Goal: Communication & Community: Answer question/provide support

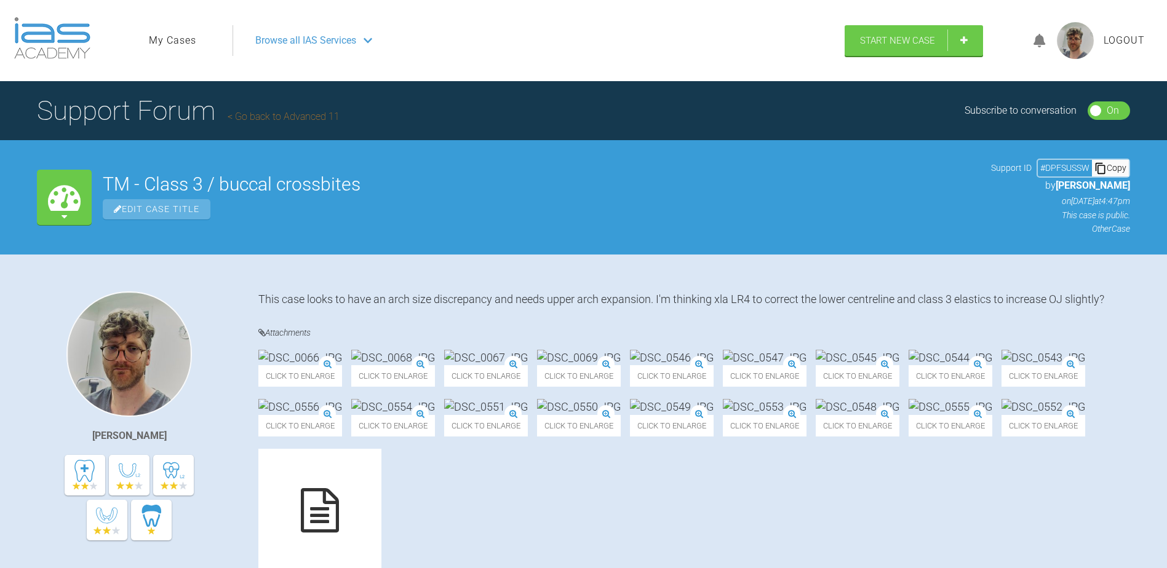
click at [196, 42] on li "My Cases" at bounding box center [174, 41] width 50 height 16
click at [192, 42] on link "My Cases" at bounding box center [172, 41] width 47 height 16
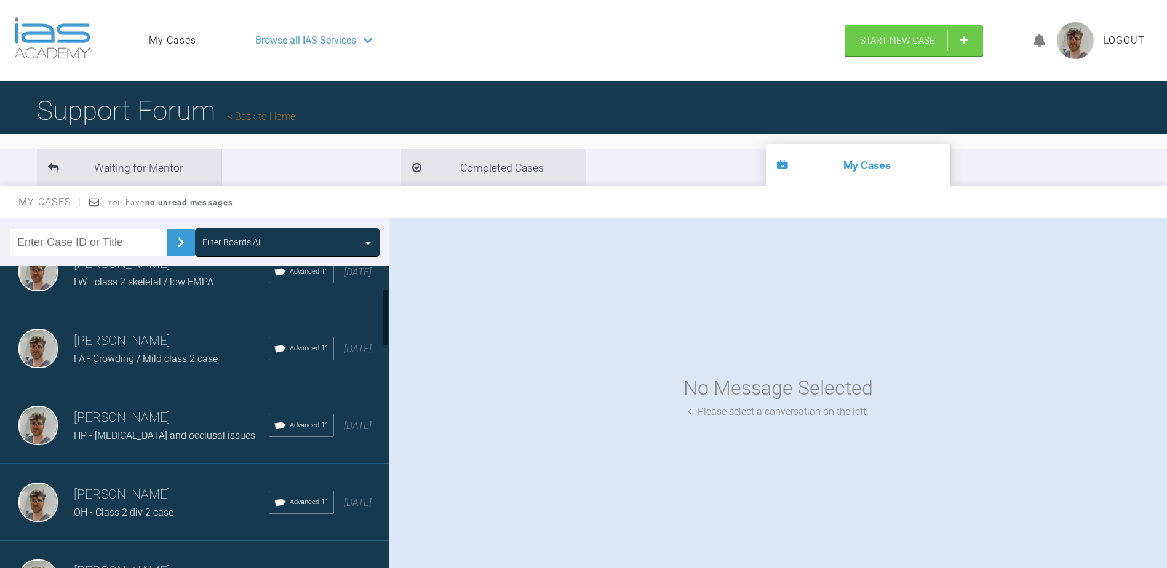
scroll to position [123, 0]
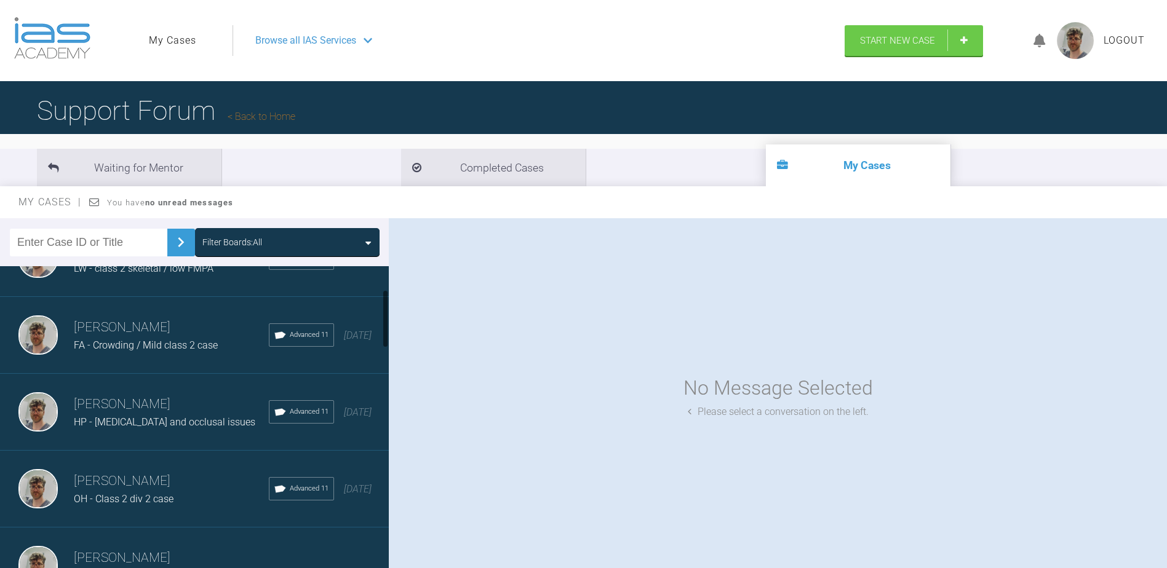
click at [193, 356] on div "[PERSON_NAME] FA - Crowding / Mild class 2 case Advanced 11 [DATE]" at bounding box center [199, 335] width 398 height 77
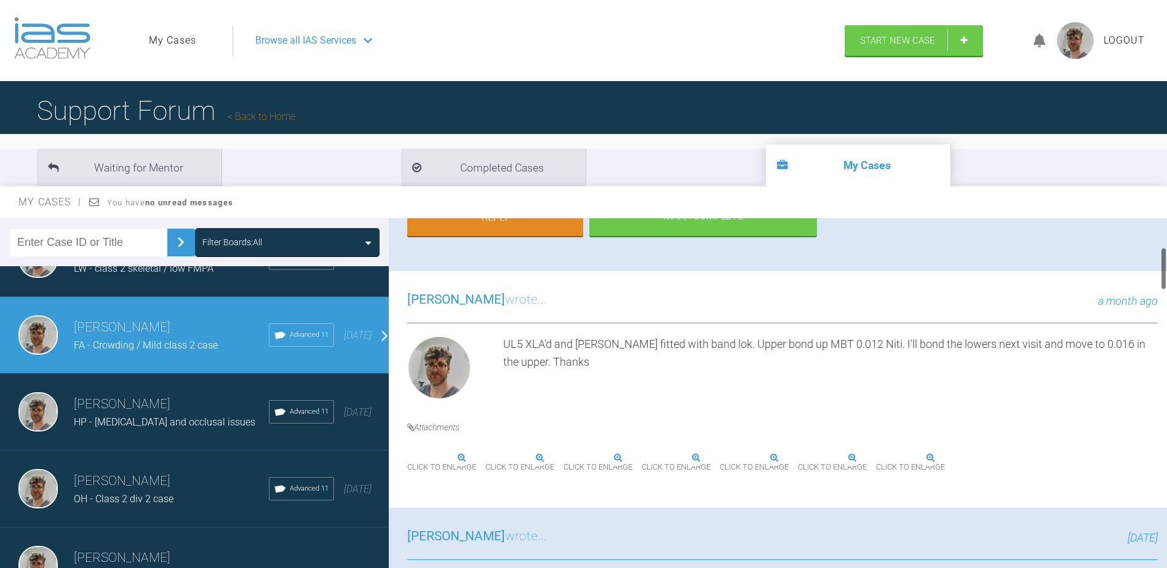
scroll to position [0, 0]
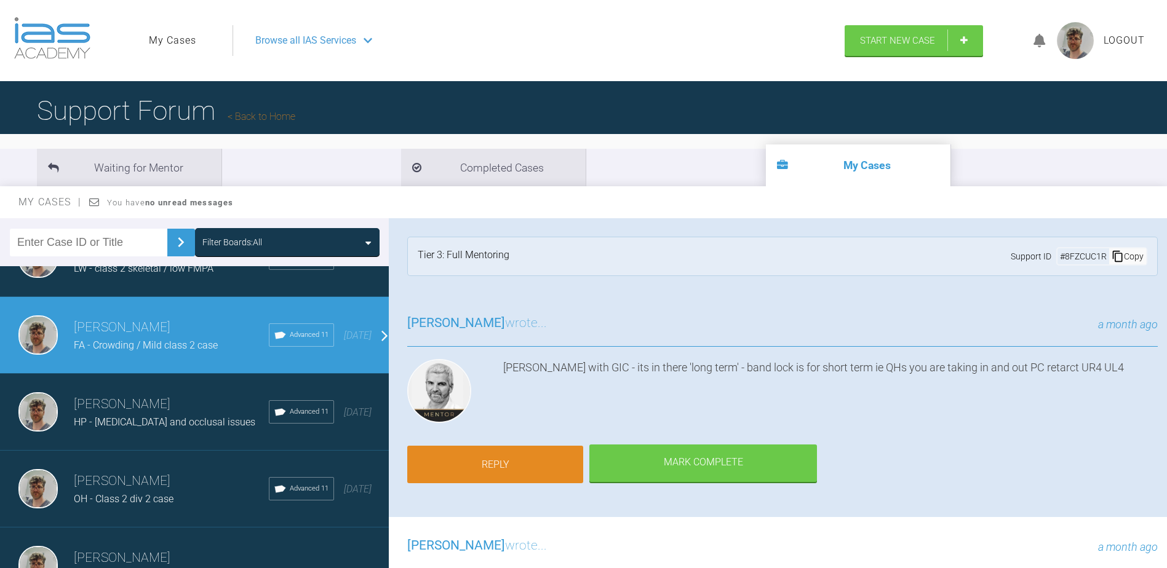
click at [479, 458] on link "Reply" at bounding box center [495, 465] width 176 height 38
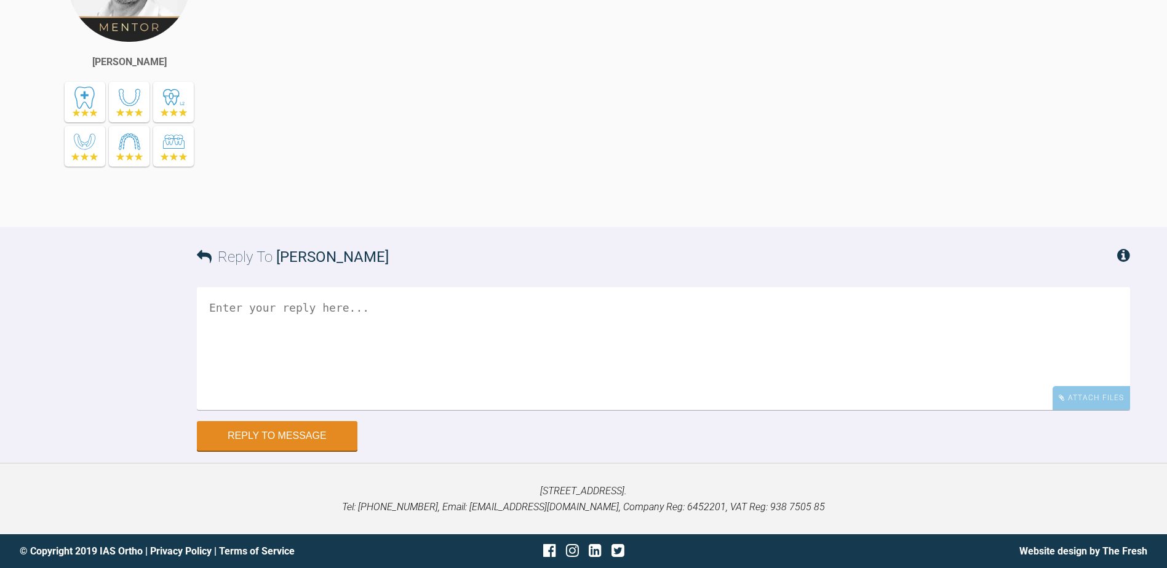
scroll to position [5222, 0]
click at [535, 355] on textarea at bounding box center [663, 348] width 933 height 123
type textarea "bv"
click at [1102, 407] on div "Attach Files" at bounding box center [1090, 398] width 77 height 24
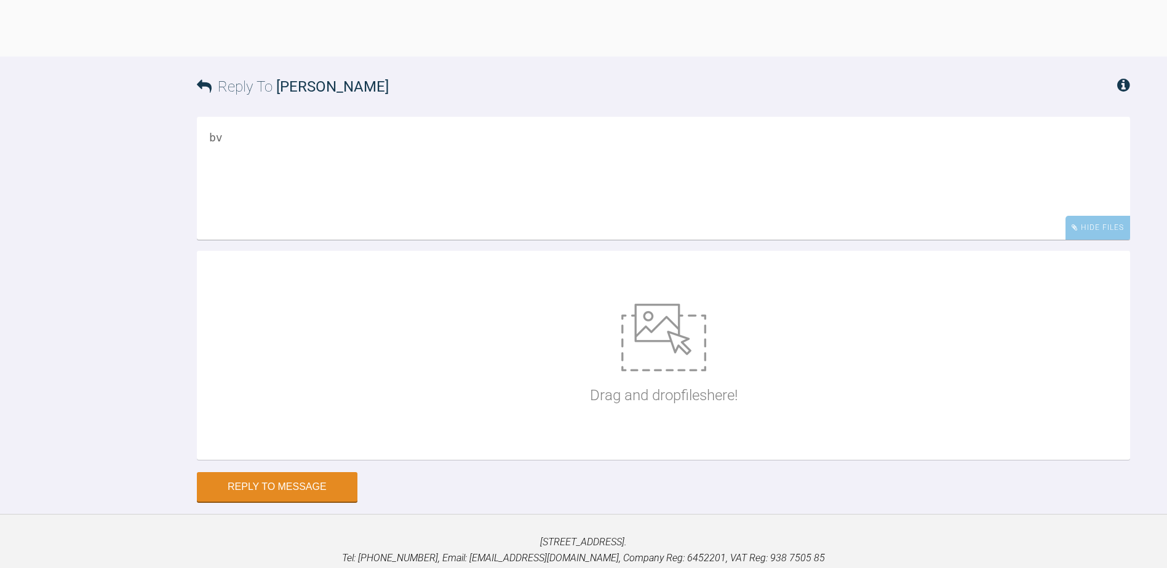
click at [799, 460] on div "Drag and drop files here!" at bounding box center [663, 355] width 933 height 209
type input "C:\fakepath\DSC_0697.JPG"
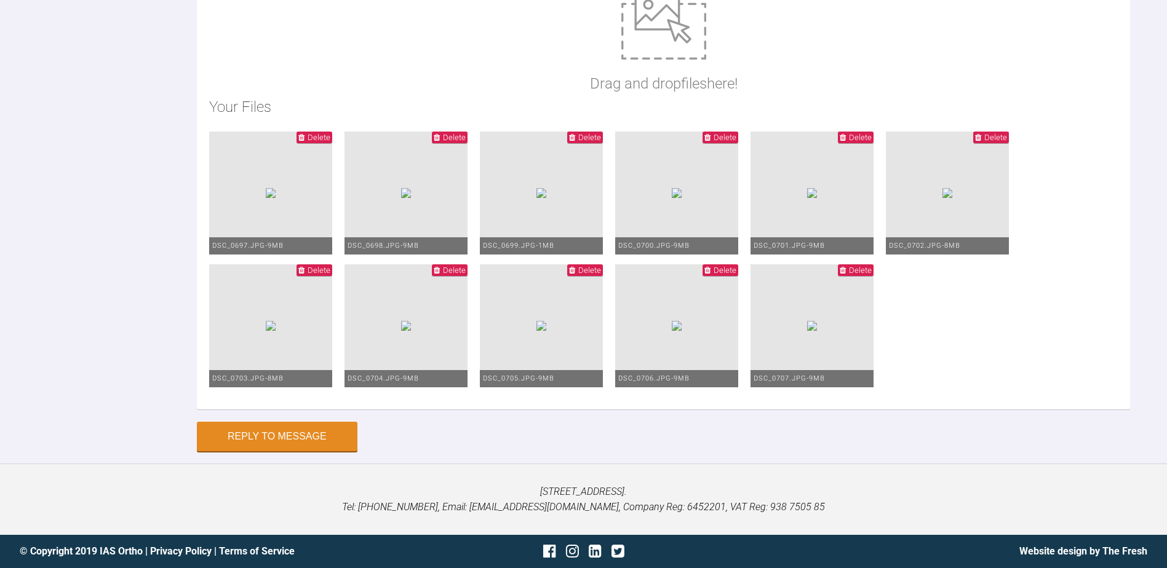
scroll to position [5591, 0]
click at [601, 142] on span "Delete" at bounding box center [589, 137] width 23 height 9
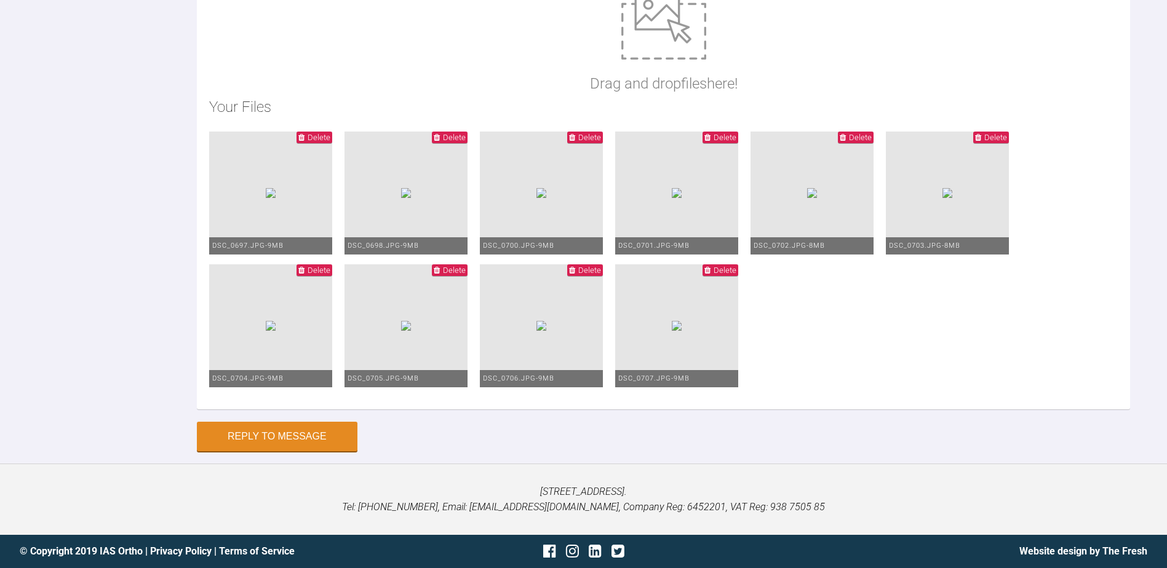
scroll to position [5714, 0]
click at [466, 266] on span "Delete" at bounding box center [454, 270] width 23 height 9
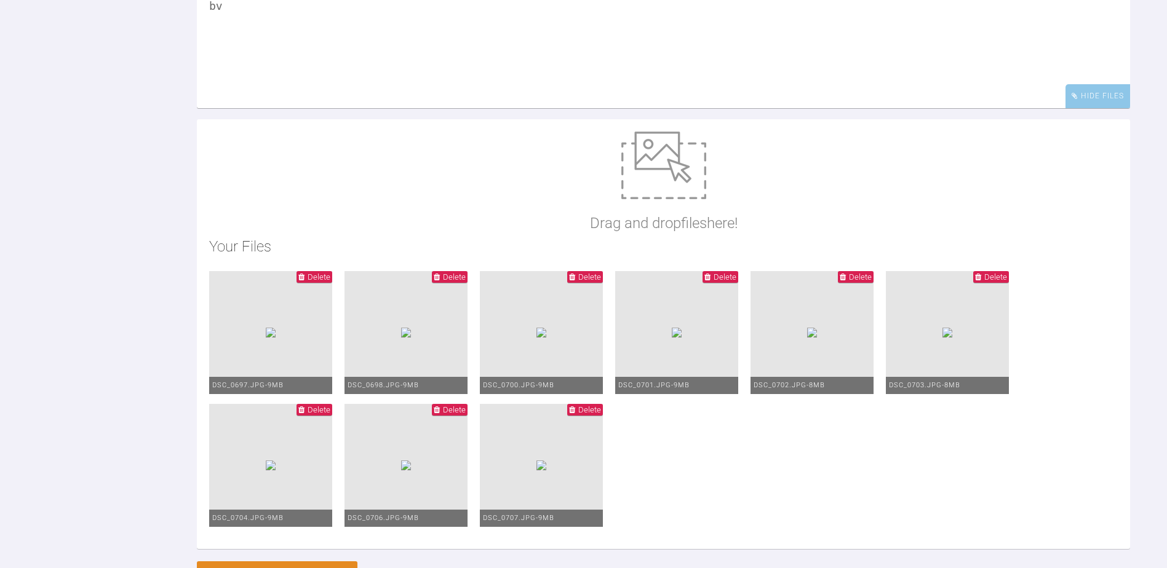
scroll to position [5345, 0]
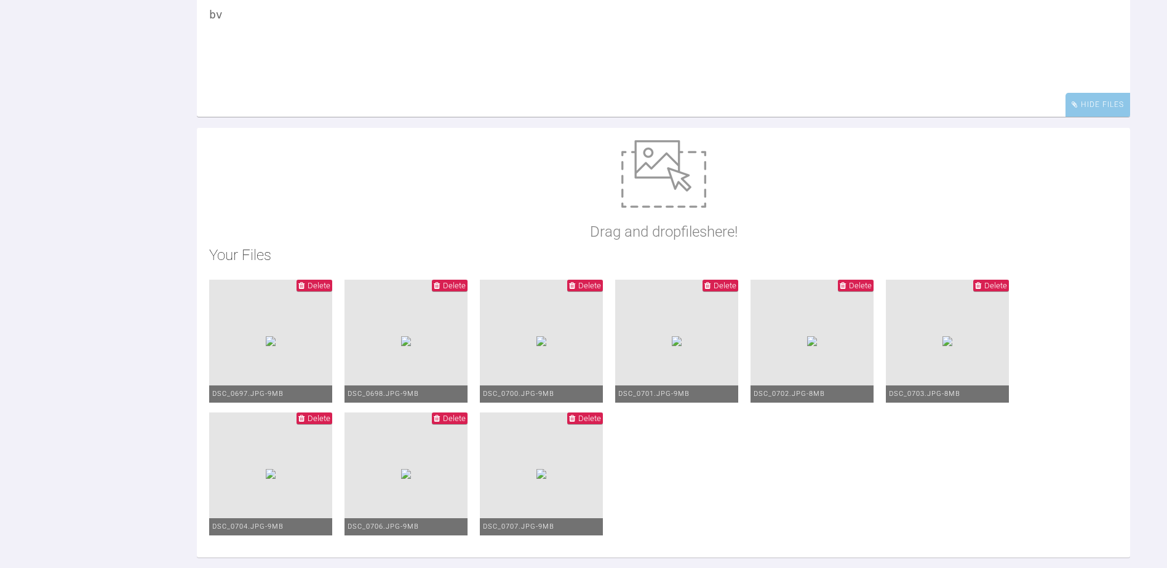
click at [409, 117] on textarea "bv" at bounding box center [663, 55] width 933 height 123
type textarea "b"
click at [277, 117] on textarea "Upper 0.016 and lower bond-up in MBT 0.022 0.016 Niti" at bounding box center [663, 55] width 933 height 123
click at [545, 117] on textarea "Upper 0.016 niti and lower bond-up in MBT 0.022 0.016 Niti" at bounding box center [663, 55] width 933 height 123
click at [610, 117] on textarea "Upper 0.016 niti and lower bond-up in MBT 0.022 0.016 niti" at bounding box center [663, 55] width 933 height 123
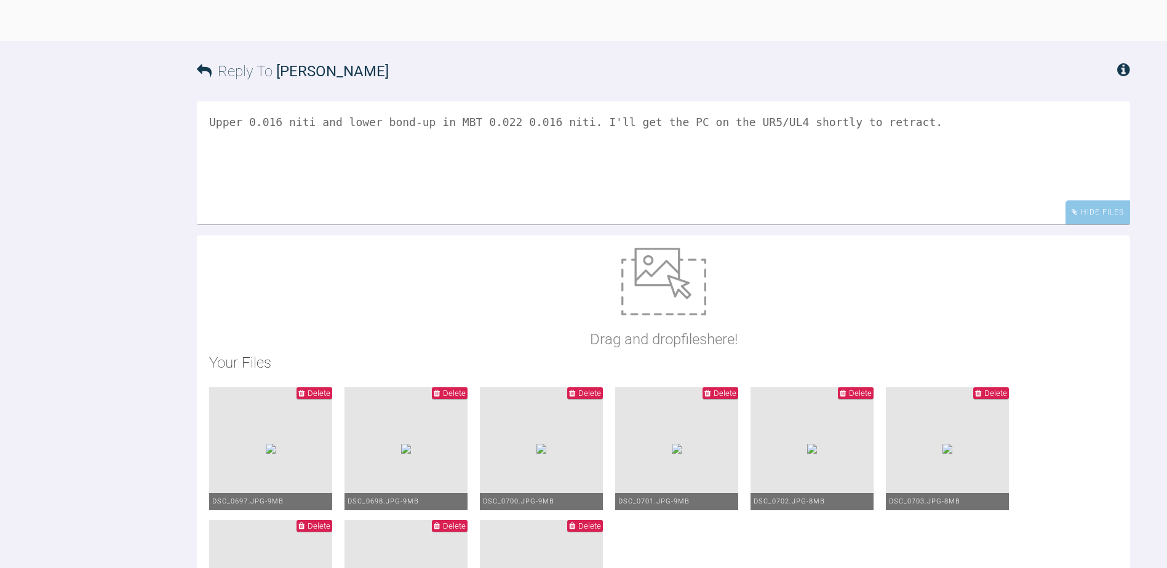
scroll to position [5551, 0]
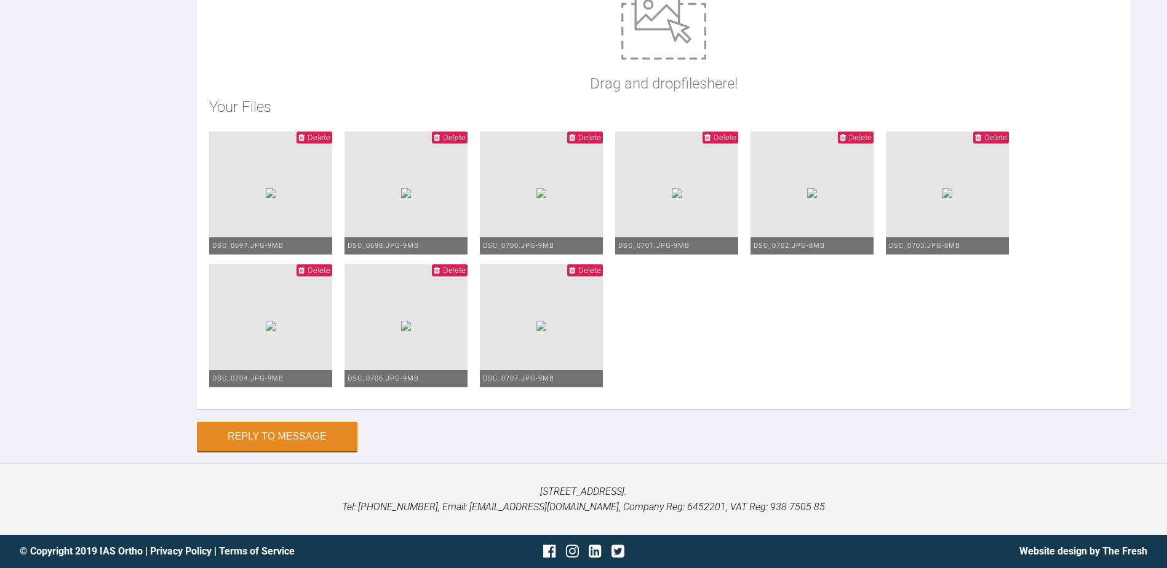
type textarea "Upper 0.016 niti and lower bond-up in MBT 0.022 0.016 niti. I'll get the PC on …"
click at [314, 453] on button "Reply to Message" at bounding box center [277, 438] width 161 height 30
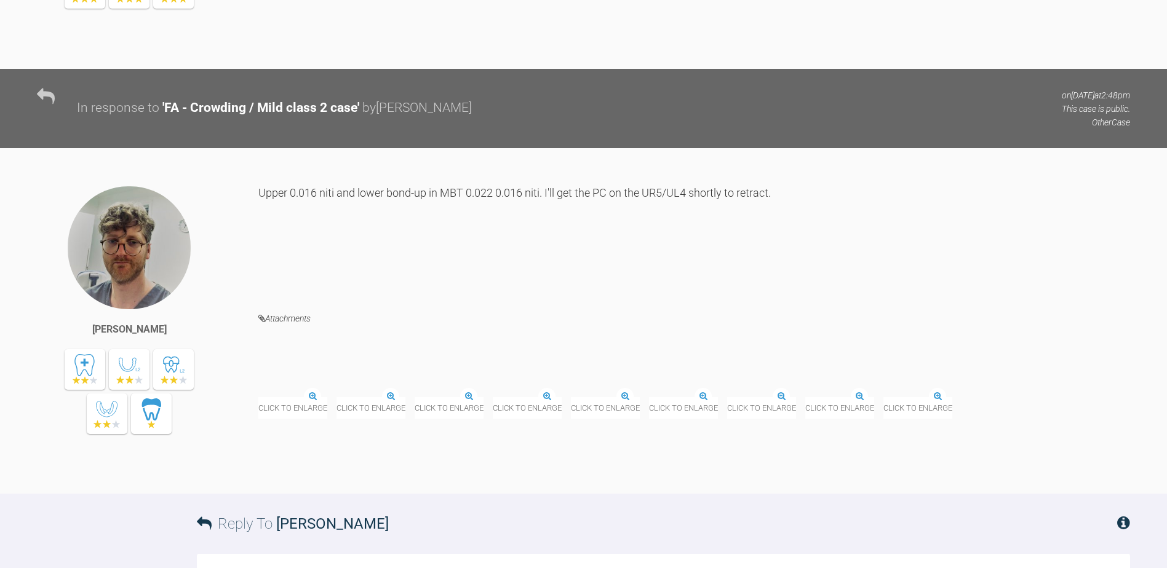
scroll to position [5026, 0]
